Goal: Browse casually: Explore the website without a specific task or goal

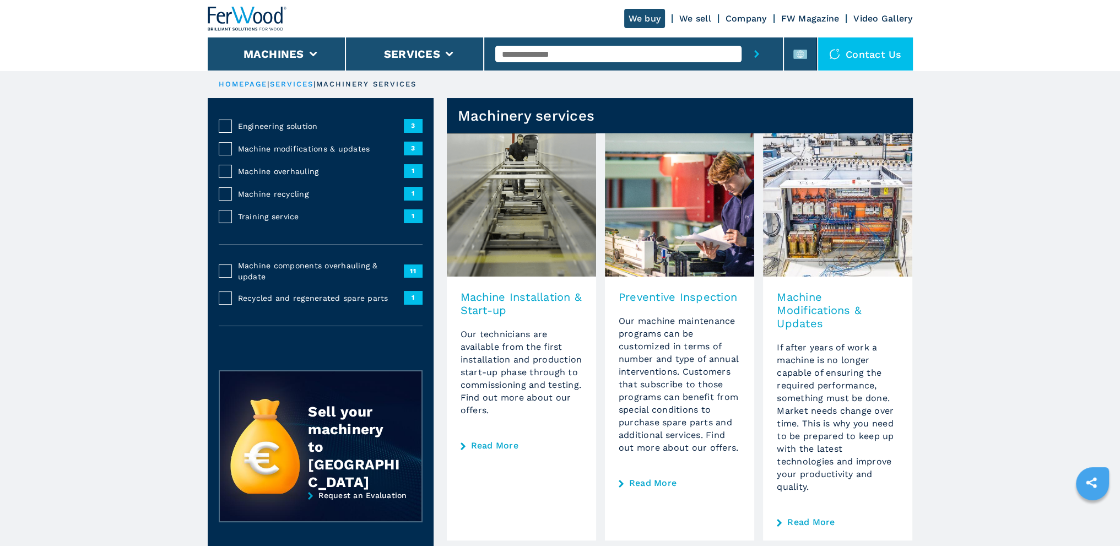
click at [735, 15] on link "Company" at bounding box center [746, 18] width 41 height 10
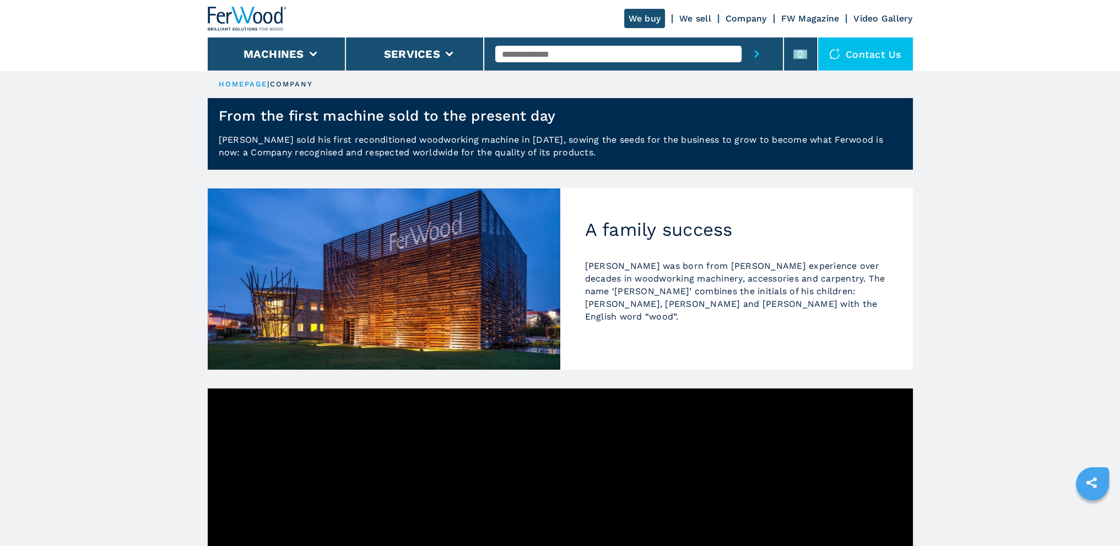
click at [758, 15] on link "Company" at bounding box center [746, 18] width 41 height 10
click at [899, 13] on div "We buy We sell Company FW Magazine Video Gallery" at bounding box center [560, 18] width 705 height 37
click at [895, 16] on link "Video Gallery" at bounding box center [882, 18] width 59 height 10
click at [802, 17] on link "FW Magazine" at bounding box center [810, 18] width 58 height 10
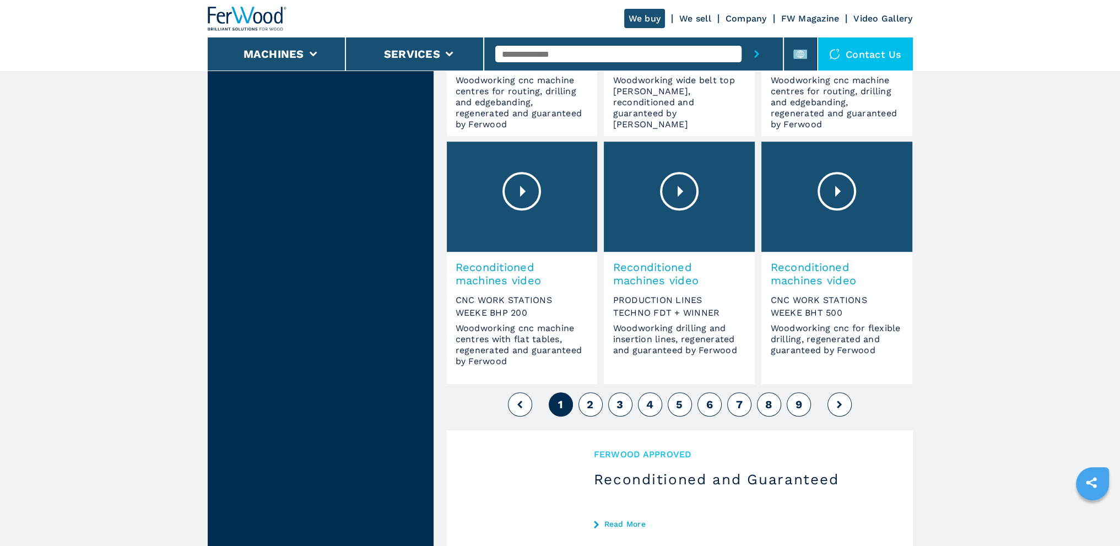
scroll to position [825, 0]
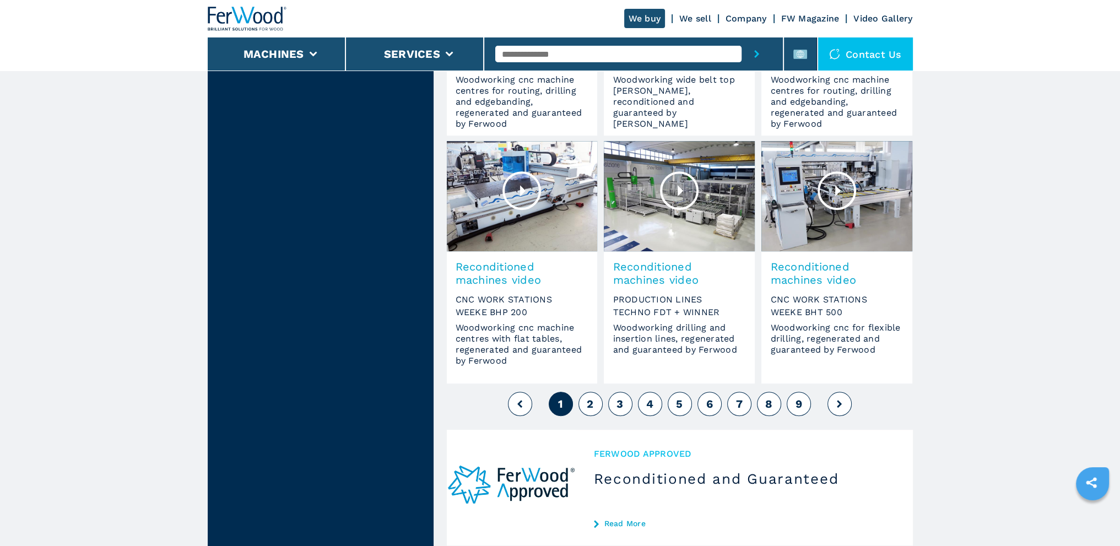
click at [590, 402] on span "2" at bounding box center [590, 403] width 7 height 13
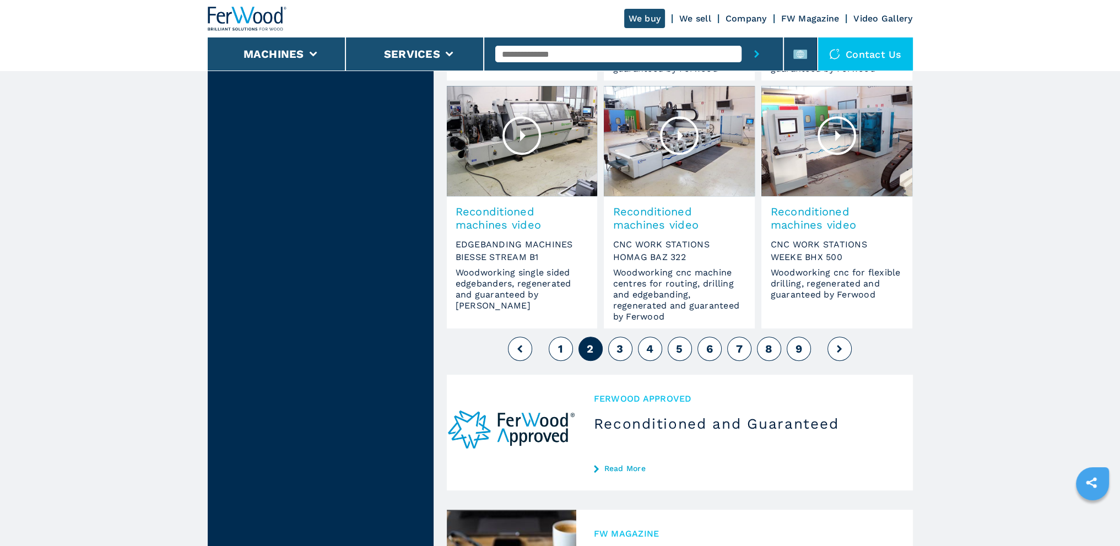
scroll to position [881, 0]
click at [620, 353] on span "3" at bounding box center [619, 347] width 7 height 13
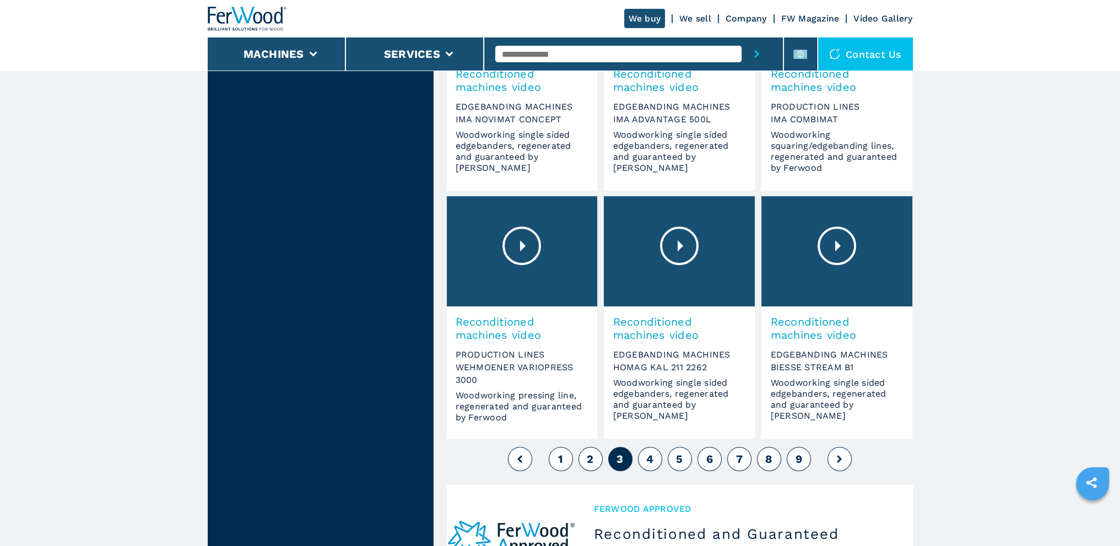
scroll to position [771, 0]
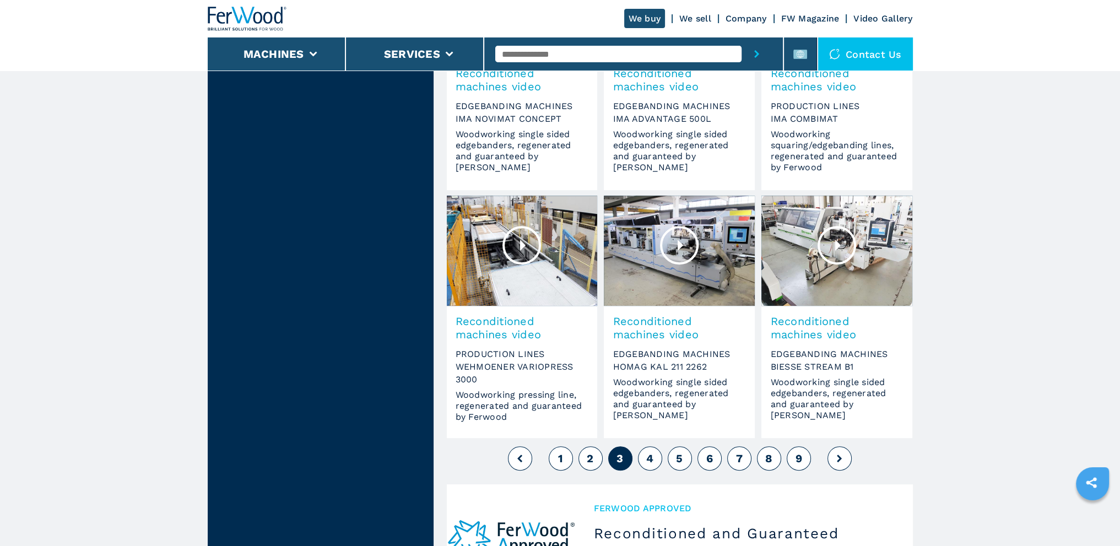
click at [653, 458] on button "4" at bounding box center [650, 458] width 24 height 24
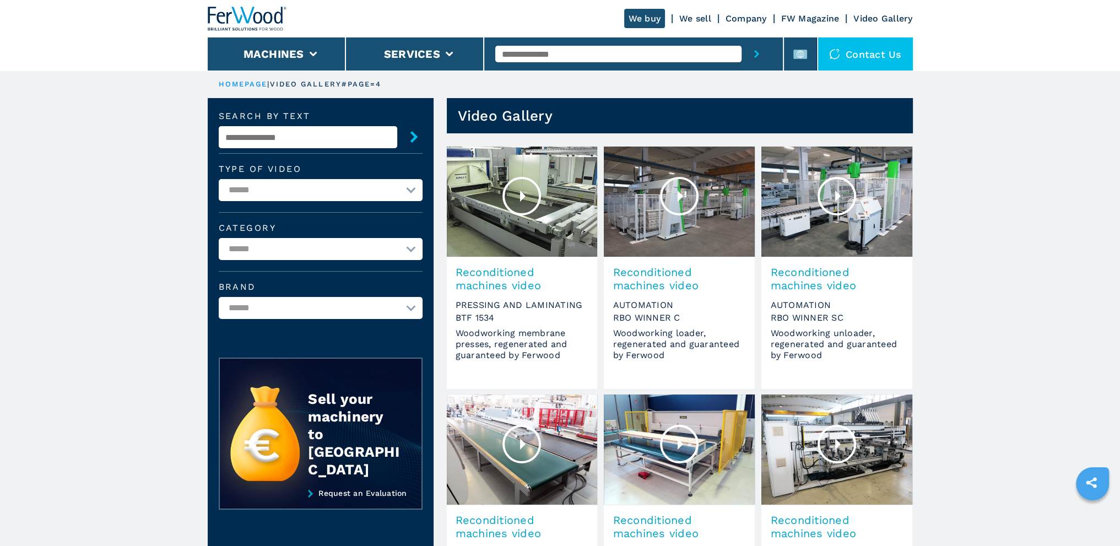
click at [645, 17] on link "We buy" at bounding box center [644, 18] width 41 height 19
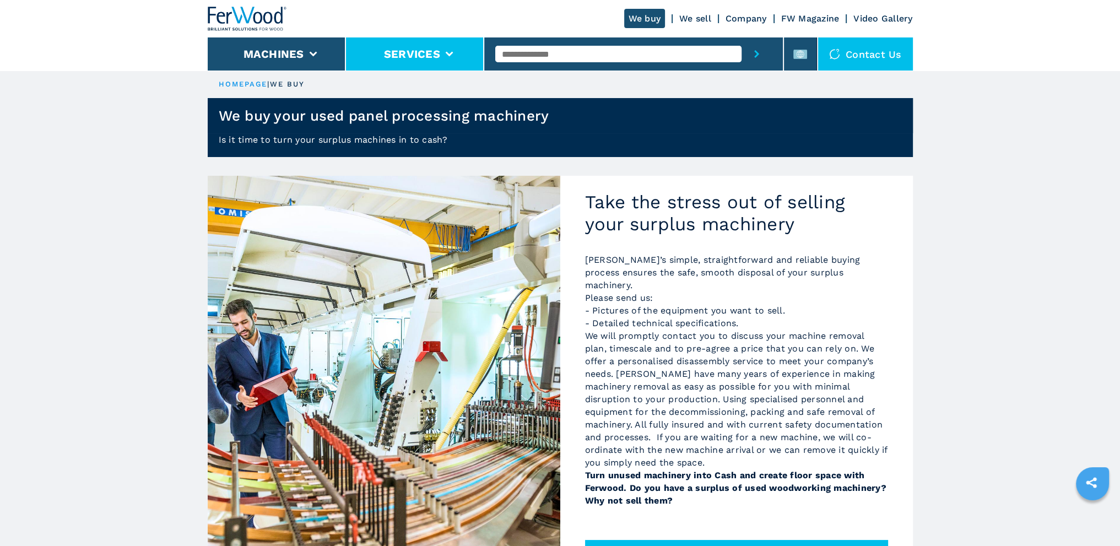
click at [436, 55] on button "Services" at bounding box center [412, 53] width 56 height 13
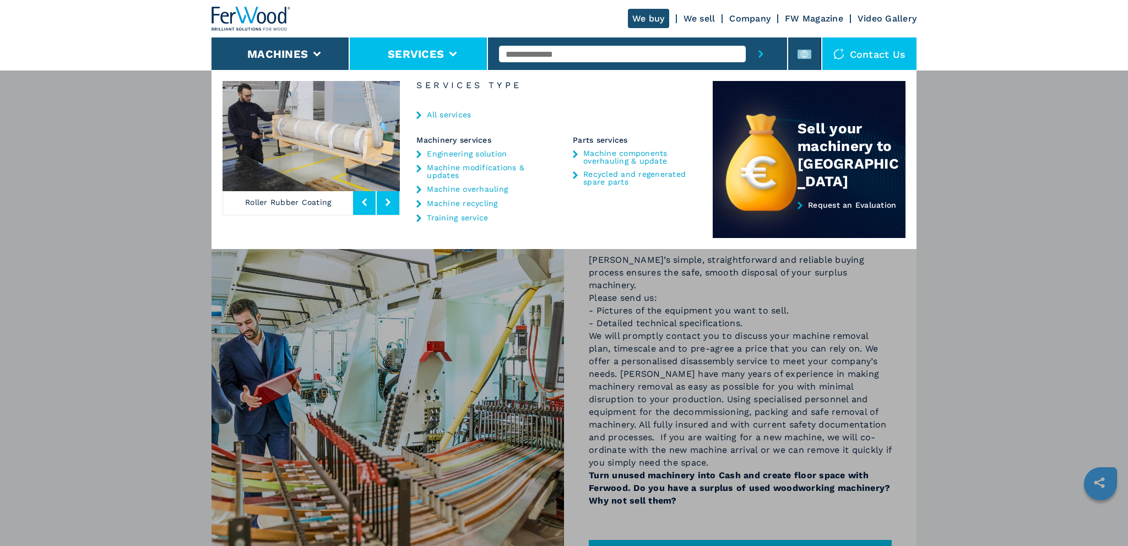
click at [711, 21] on link "We sell" at bounding box center [700, 18] width 32 height 10
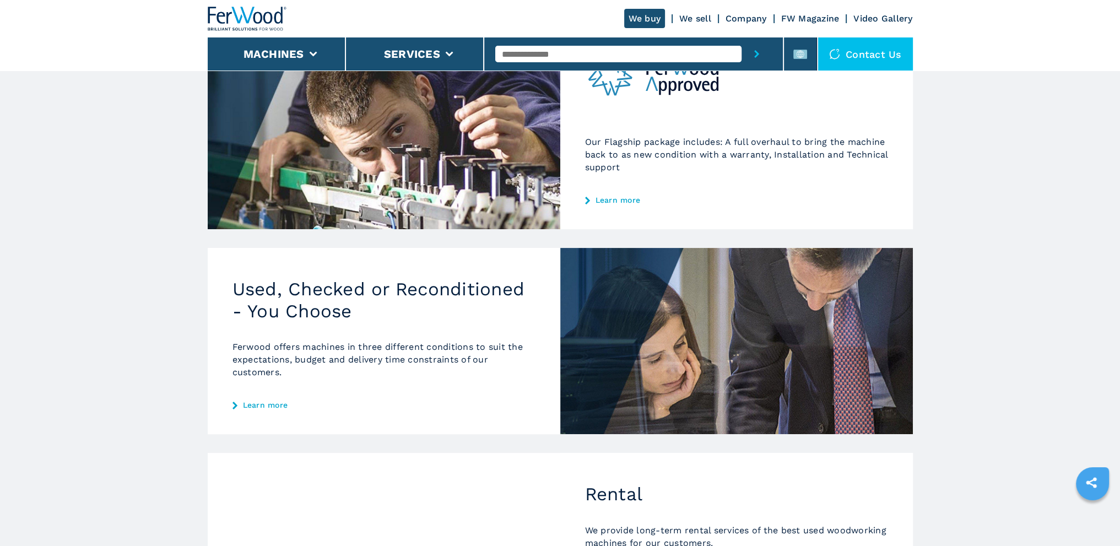
scroll to position [214, 0]
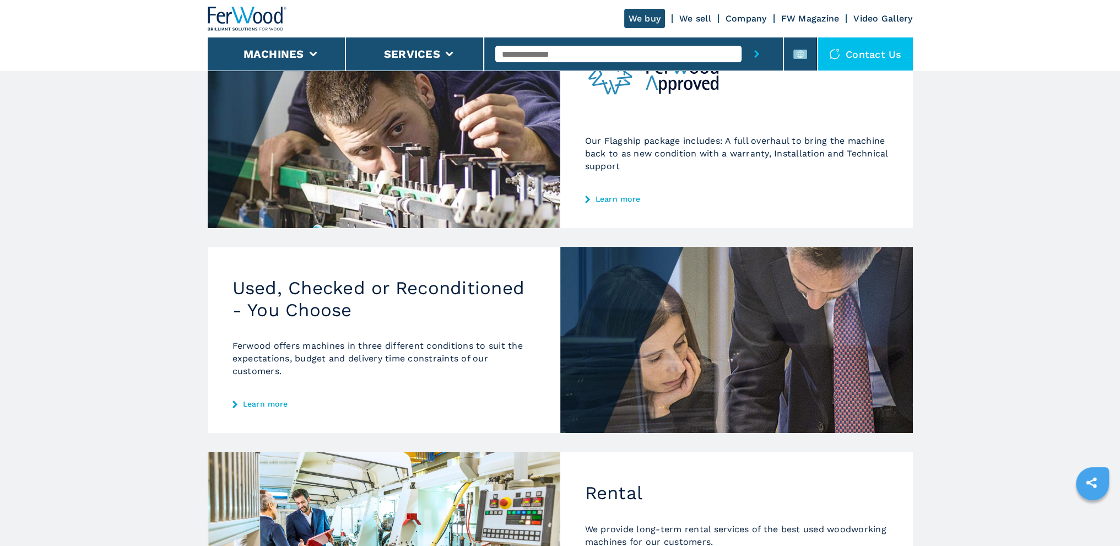
click at [253, 399] on link "Learn more" at bounding box center [383, 403] width 303 height 9
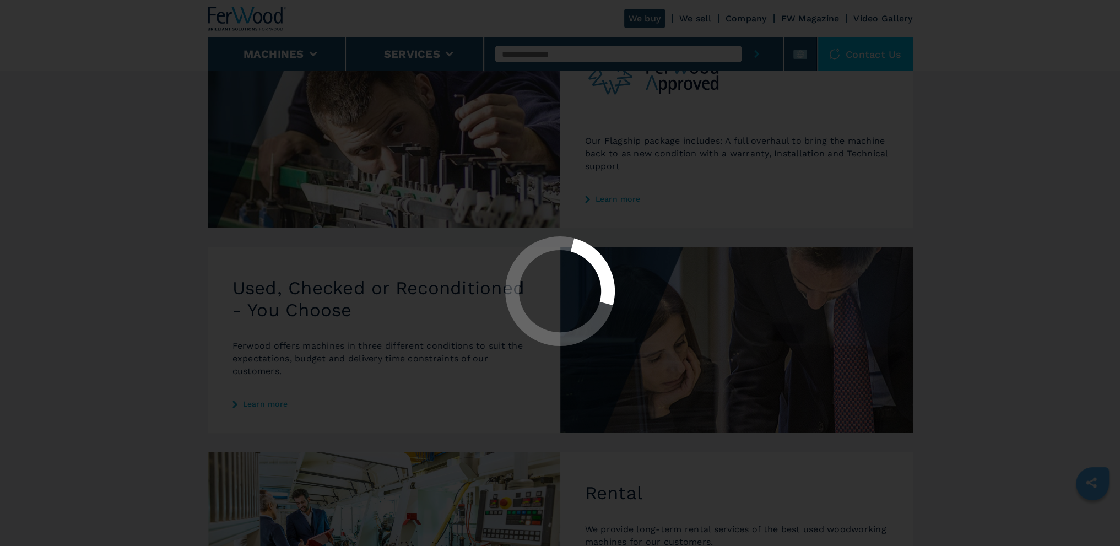
scroll to position [0, 0]
